Goal: Register for event/course

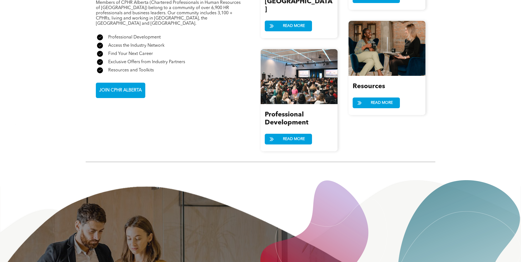
scroll to position [686, 0]
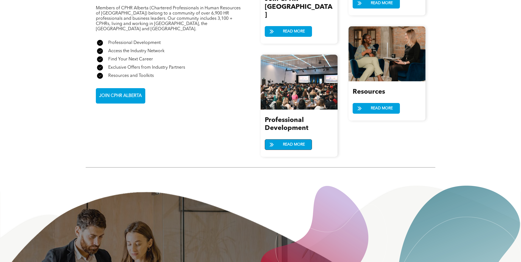
click at [289, 139] on span "READ MORE" at bounding box center [294, 144] width 26 height 10
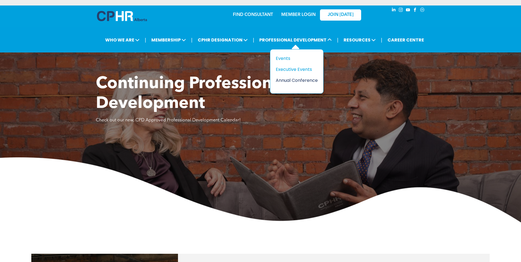
click at [291, 81] on div "Annual Conference" at bounding box center [295, 80] width 38 height 7
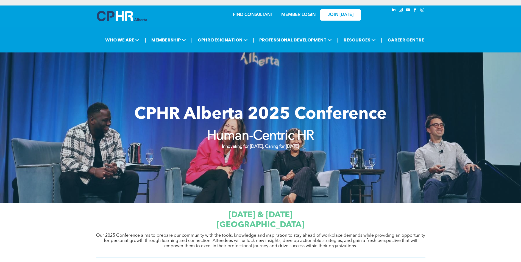
click at [258, 218] on span "[DATE] & [DATE]" at bounding box center [260, 215] width 64 height 8
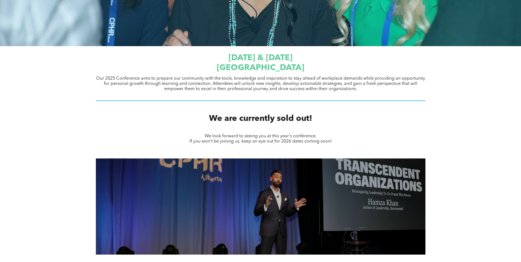
scroll to position [165, 0]
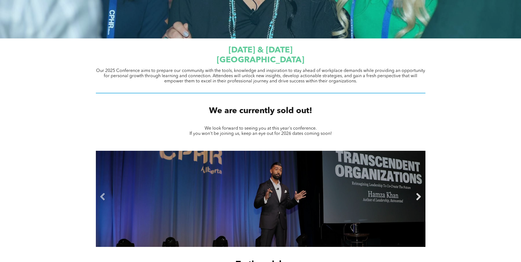
click at [419, 196] on link "Next" at bounding box center [418, 197] width 8 height 8
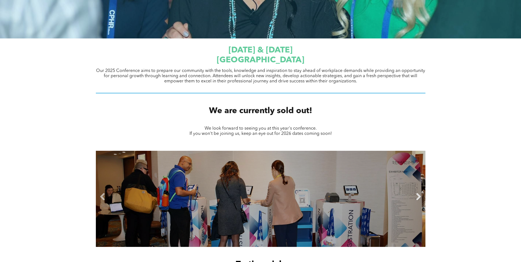
click at [419, 196] on link "Next" at bounding box center [418, 197] width 8 height 8
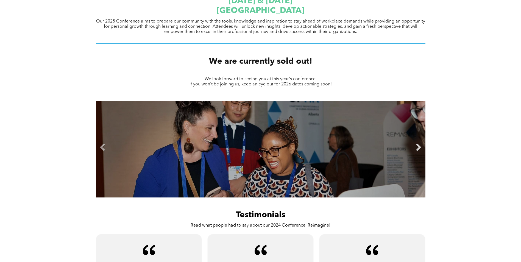
scroll to position [220, 0]
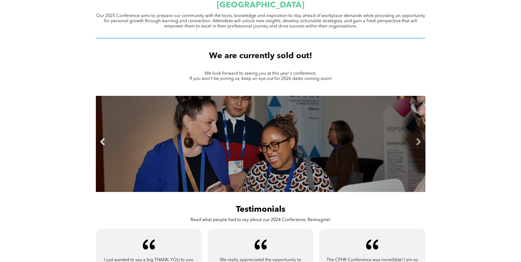
click at [102, 142] on link "Previous" at bounding box center [103, 142] width 8 height 8
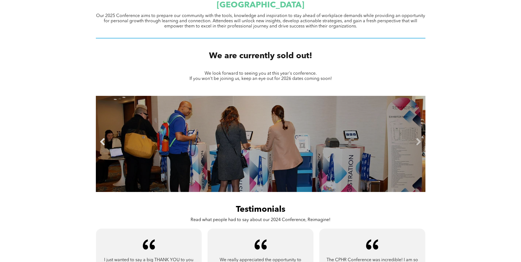
click at [102, 139] on link "Previous" at bounding box center [103, 142] width 8 height 8
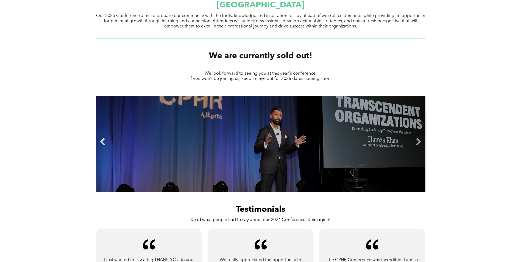
click at [102, 139] on link "Previous" at bounding box center [103, 142] width 8 height 8
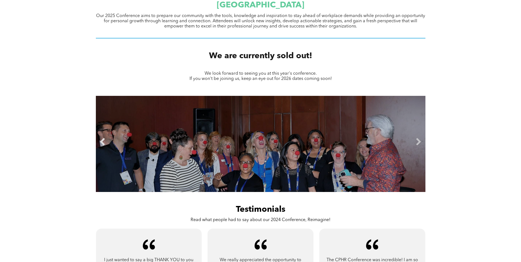
click at [102, 139] on link "Previous" at bounding box center [103, 142] width 8 height 8
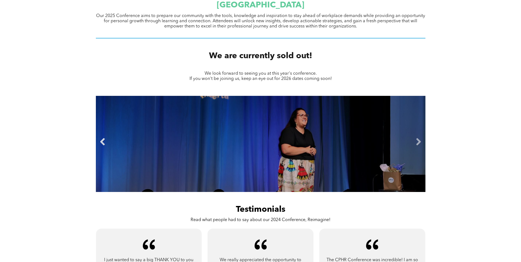
click at [102, 139] on link "Previous" at bounding box center [103, 142] width 8 height 8
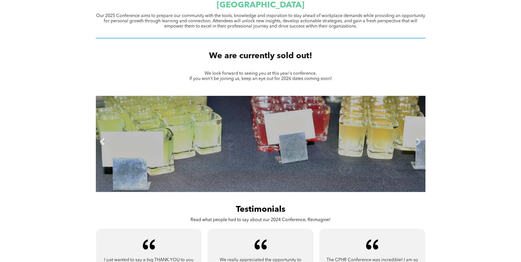
click at [102, 139] on link "Previous" at bounding box center [103, 142] width 8 height 8
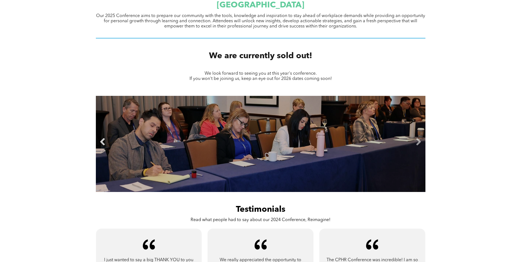
click at [102, 139] on link "Previous" at bounding box center [103, 142] width 8 height 8
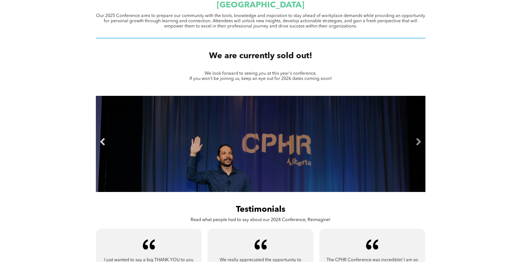
click at [102, 139] on link "Previous" at bounding box center [103, 142] width 8 height 8
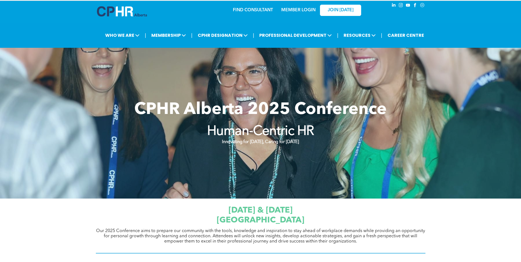
scroll to position [0, 0]
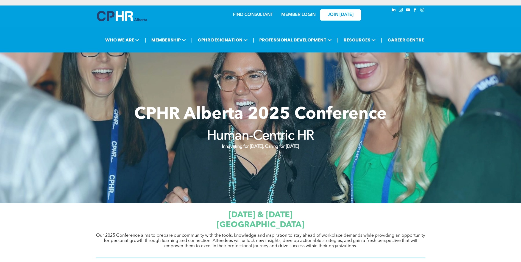
click at [251, 123] on span "CPHR Alberta 2025 Conference" at bounding box center [260, 114] width 252 height 16
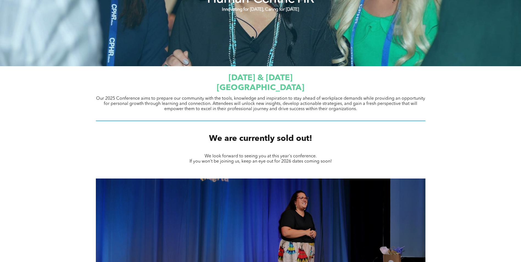
scroll to position [137, 0]
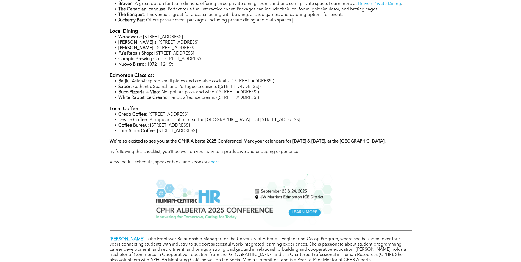
scroll to position [494, 0]
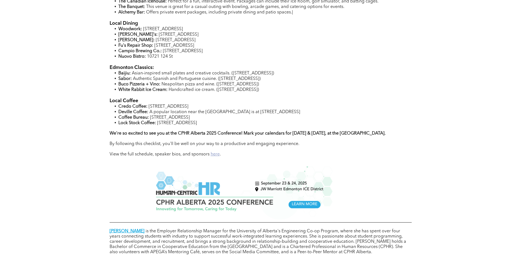
click at [214, 154] on link "here" at bounding box center [215, 154] width 9 height 4
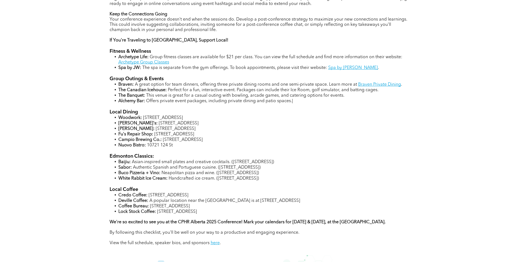
scroll to position [412, 0]
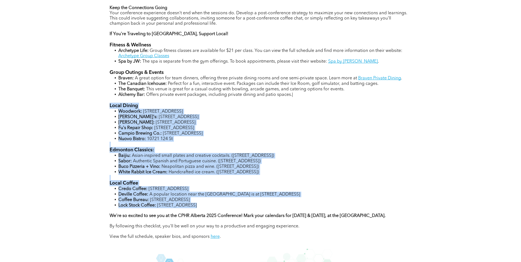
drag, startPoint x: 110, startPoint y: 105, endPoint x: 204, endPoint y: 203, distance: 135.7
click at [204, 203] on div "This year, we're focusing on bringing the people element back to HR with the th…" at bounding box center [261, 57] width 302 height 377
copy div "Local Dining Woodwork: 10132 100 St NW Bernadette's: 10114 104 Street NW Bar Br…"
click at [241, 127] on li "Fu's Repair Shop: 10524 Jasper Ave" at bounding box center [264, 127] width 293 height 5
click at [242, 127] on li "Fu's Repair Shop: 10524 Jasper Ave" at bounding box center [264, 127] width 293 height 5
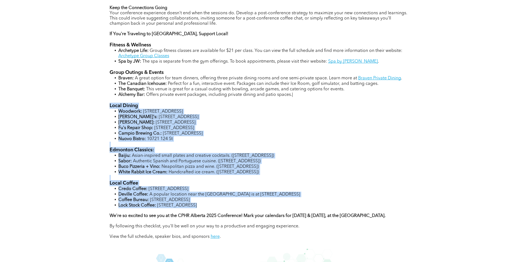
click at [194, 131] on span "10257 105 St NW" at bounding box center [183, 133] width 40 height 4
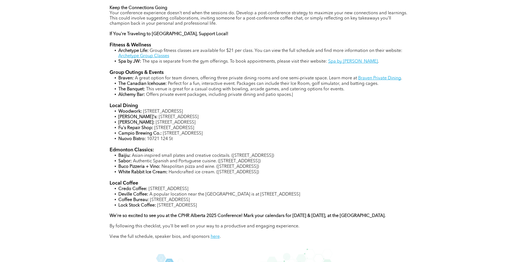
click at [158, 126] on span "10524 Jasper Ave" at bounding box center [174, 128] width 40 height 4
click at [141, 126] on strong "Fu's Repair Shop:" at bounding box center [135, 128] width 35 height 4
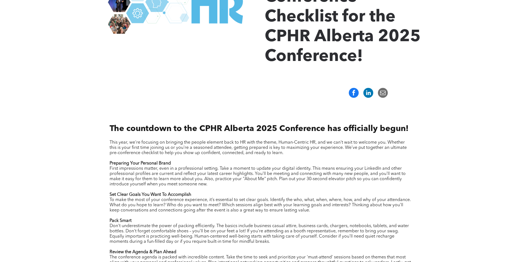
scroll to position [0, 0]
